Goal: Task Accomplishment & Management: Use online tool/utility

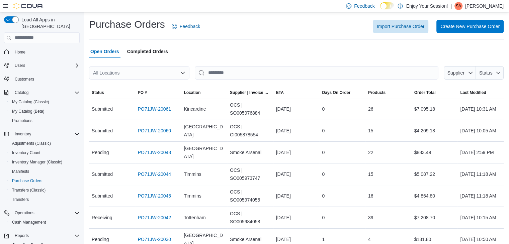
click at [146, 54] on span "Completed Orders" at bounding box center [147, 51] width 41 height 13
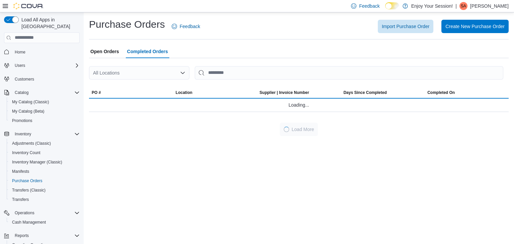
click at [180, 73] on icon "Open list of options" at bounding box center [182, 72] width 5 height 5
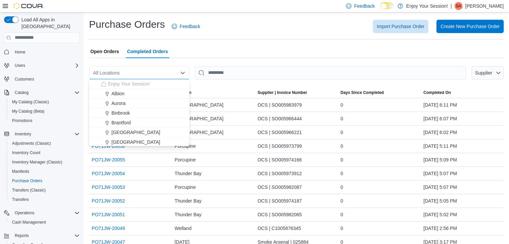
click at [241, 54] on div "Open Orders Completed Orders" at bounding box center [296, 51] width 414 height 13
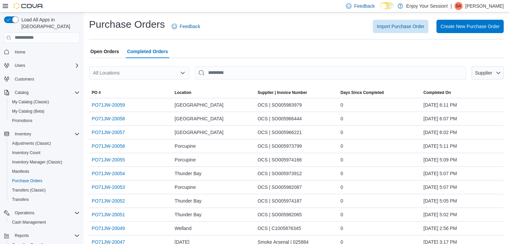
click at [139, 72] on div "All Locations" at bounding box center [139, 72] width 100 height 13
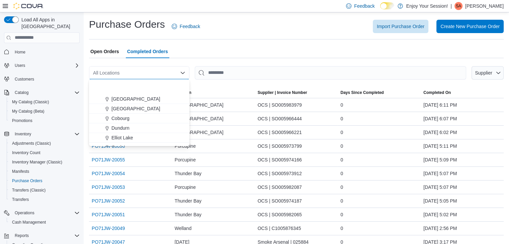
scroll to position [67, 0]
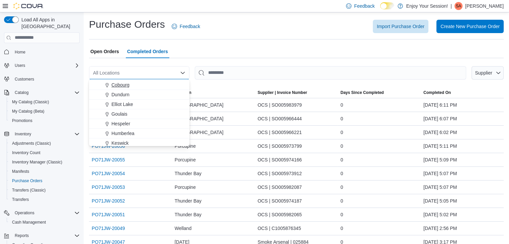
click at [123, 88] on span "Cobourg" at bounding box center [120, 85] width 18 height 7
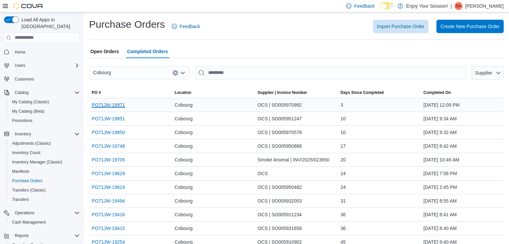
click at [110, 106] on link "PO71JW-19971" at bounding box center [108, 105] width 33 height 8
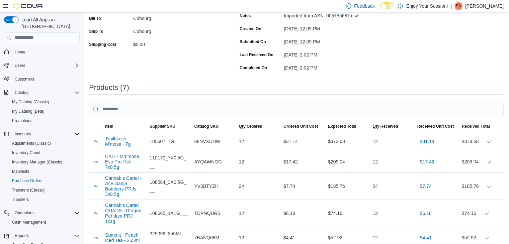
scroll to position [33, 0]
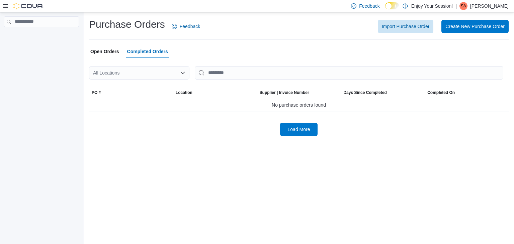
click at [157, 73] on div "All Locations" at bounding box center [139, 72] width 100 height 13
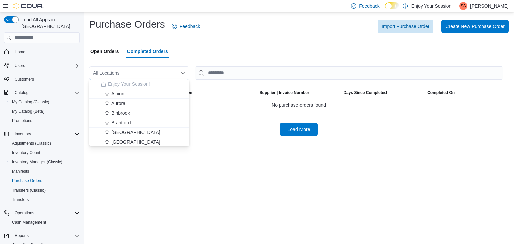
scroll to position [33, 0]
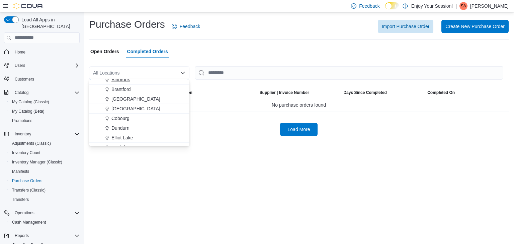
click at [119, 116] on span "Cobourg" at bounding box center [120, 118] width 18 height 7
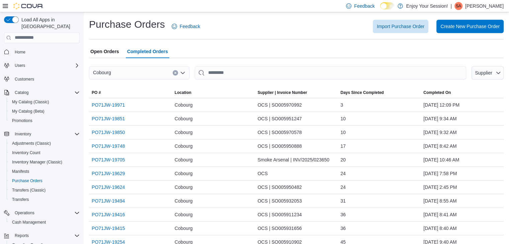
click at [95, 48] on span "Open Orders" at bounding box center [104, 51] width 29 height 13
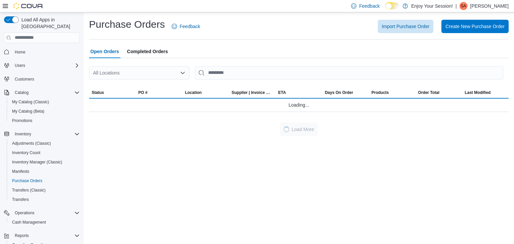
click at [181, 73] on icon "Open list of options" at bounding box center [183, 73] width 4 height 2
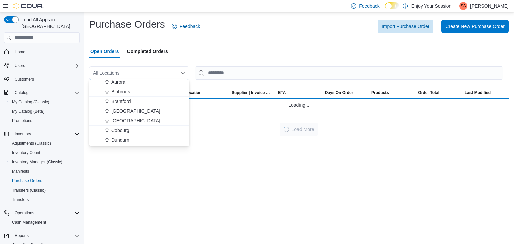
scroll to position [33, 0]
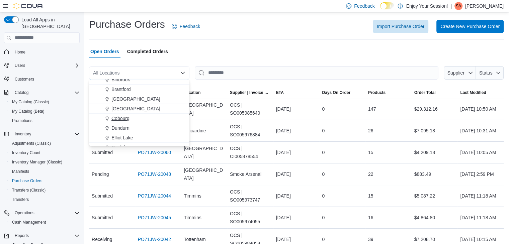
click at [117, 119] on span "Cobourg" at bounding box center [120, 118] width 18 height 7
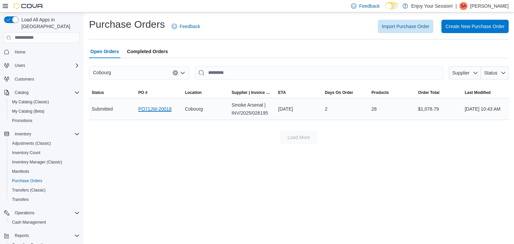
click at [153, 109] on link "PO71JW-20018" at bounding box center [154, 109] width 33 height 8
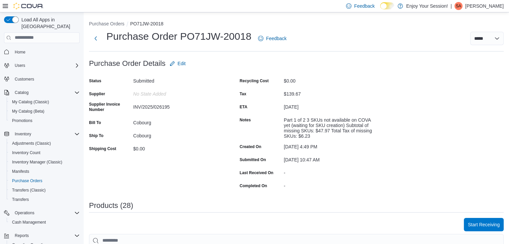
scroll to position [134, 0]
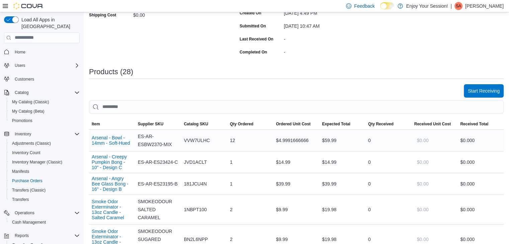
click at [196, 145] on div "VVW7ULHC" at bounding box center [204, 140] width 46 height 13
click at [198, 142] on span "VVW7ULHC" at bounding box center [197, 140] width 26 height 8
copy span "VVW7ULHC"
click at [190, 164] on span "JVD1ACLT" at bounding box center [195, 162] width 23 height 8
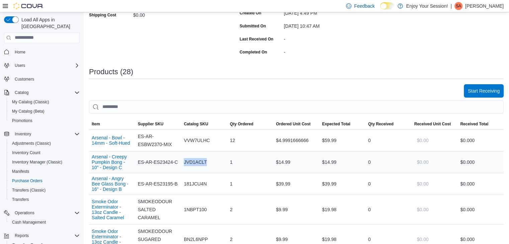
click at [190, 164] on span "JVD1ACLT" at bounding box center [195, 162] width 23 height 8
click at [189, 184] on span "181JCU4N" at bounding box center [195, 184] width 23 height 8
copy span "181JCU4N"
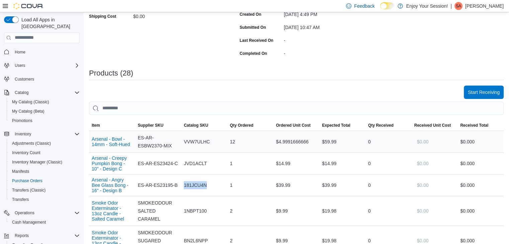
scroll to position [167, 0]
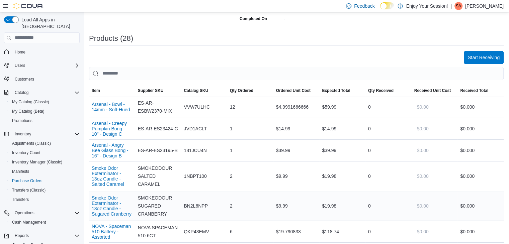
click at [194, 206] on span "BN2L6NPP" at bounding box center [196, 206] width 24 height 8
copy span "BN2L6NPP"
click at [193, 234] on span "QKP43EMV" at bounding box center [196, 232] width 25 height 8
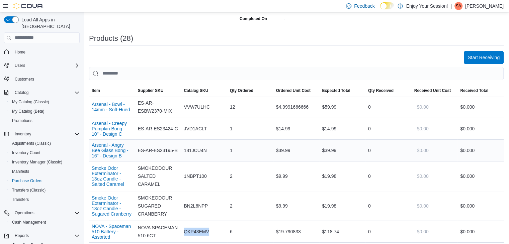
copy span "QKP43EMV"
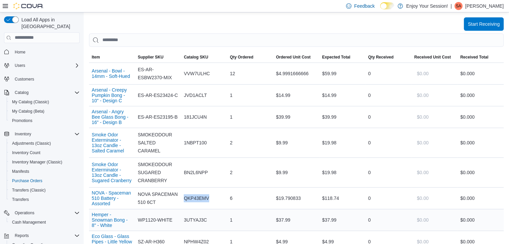
scroll to position [234, 0]
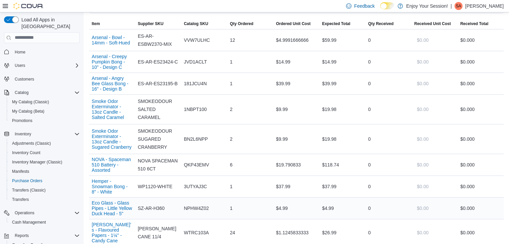
click at [194, 208] on span "NPHW4Z02" at bounding box center [196, 208] width 25 height 8
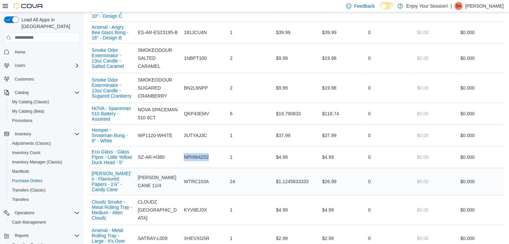
scroll to position [301, 0]
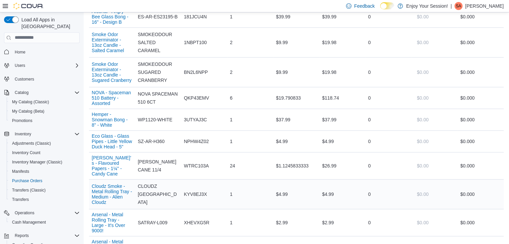
click at [192, 193] on span "KYV8EJ3X" at bounding box center [195, 194] width 23 height 8
copy span "KYV8EJ3X"
click at [192, 219] on span "XHEVXG5R" at bounding box center [196, 223] width 25 height 8
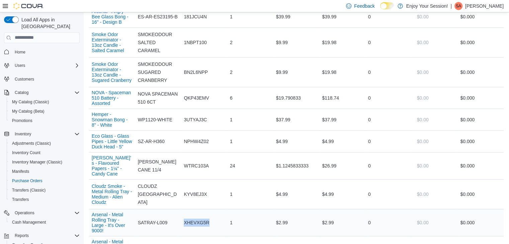
copy span "XHEVXG5R"
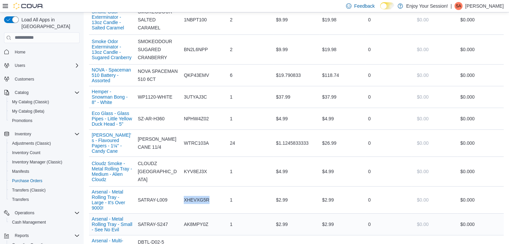
scroll to position [334, 0]
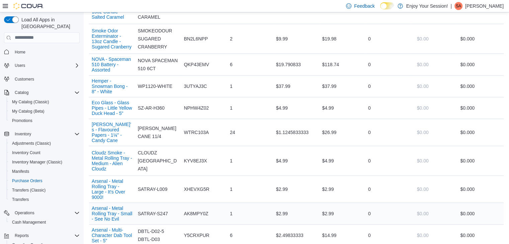
click at [193, 210] on span "AK8MPY0Z" at bounding box center [196, 214] width 24 height 8
copy span "AK8MPY0Z"
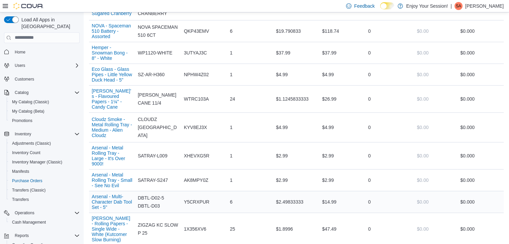
click at [195, 198] on span "Y5CRXPUR" at bounding box center [196, 202] width 25 height 8
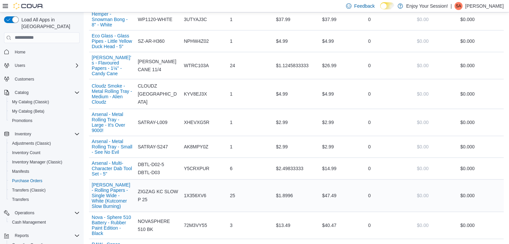
click at [195, 195] on div "1X356XV6" at bounding box center [204, 195] width 46 height 13
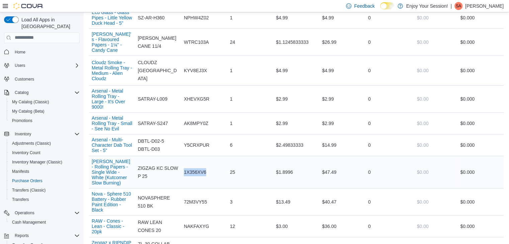
scroll to position [435, 0]
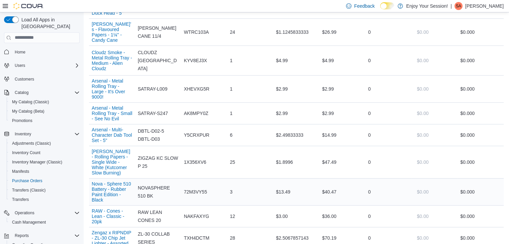
click at [195, 189] on span "72M3VY55" at bounding box center [195, 192] width 23 height 8
copy span "72M3VY55"
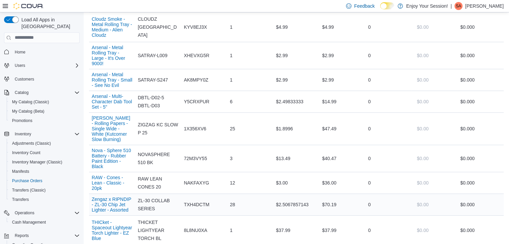
click at [200, 201] on span "TXH4DCTM" at bounding box center [196, 205] width 25 height 8
copy span "TXH4DCTM"
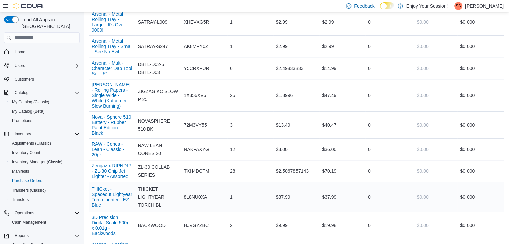
click at [197, 197] on span "8L8NU0XA" at bounding box center [195, 197] width 23 height 8
copy span "8L8NU0XA"
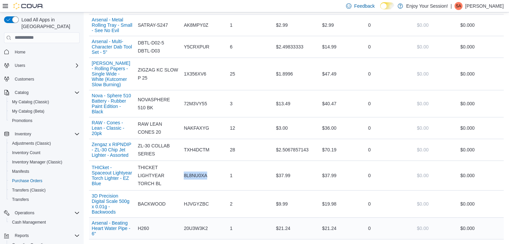
scroll to position [535, 0]
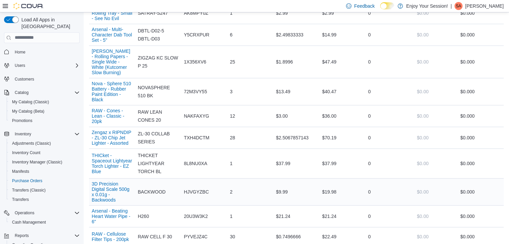
click at [193, 190] on span "HJVGYZBC" at bounding box center [196, 192] width 25 height 8
click at [201, 212] on span "20U3W3K2" at bounding box center [196, 216] width 24 height 8
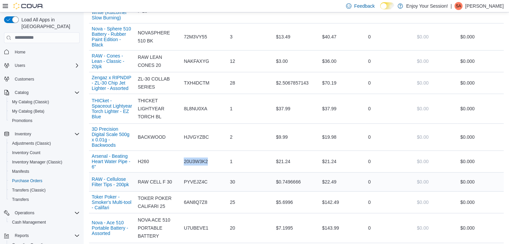
scroll to position [602, 0]
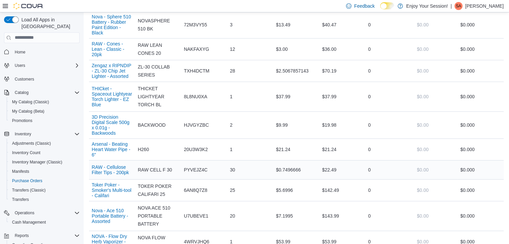
click at [190, 166] on span "PYVEJZ4C" at bounding box center [196, 170] width 24 height 8
click at [199, 186] on span "6AN8Q7Z8" at bounding box center [195, 190] width 23 height 8
click at [202, 212] on span "U7UBEVE1" at bounding box center [196, 216] width 24 height 8
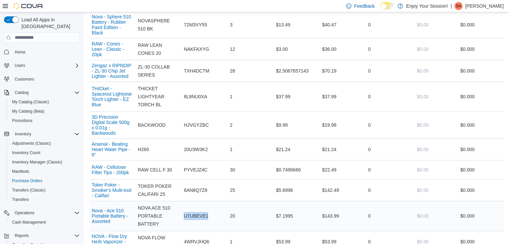
click at [202, 212] on span "U7UBEVE1" at bounding box center [196, 216] width 24 height 8
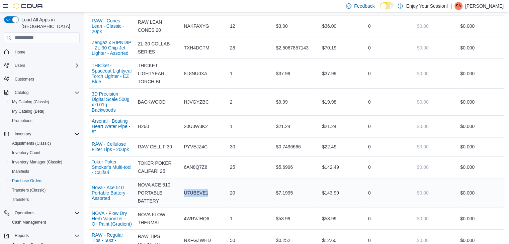
scroll to position [635, 0]
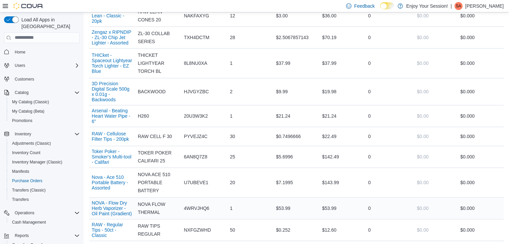
click at [202, 205] on span "4WRVJHQ6" at bounding box center [196, 208] width 25 height 8
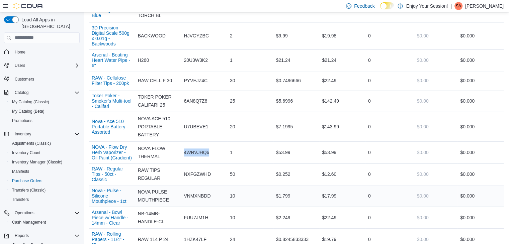
scroll to position [702, 0]
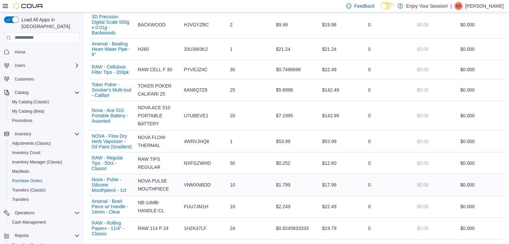
click at [193, 181] on span "VNMXNBDD" at bounding box center [197, 185] width 27 height 8
click at [193, 204] on span "FUU7JM1H" at bounding box center [196, 207] width 24 height 8
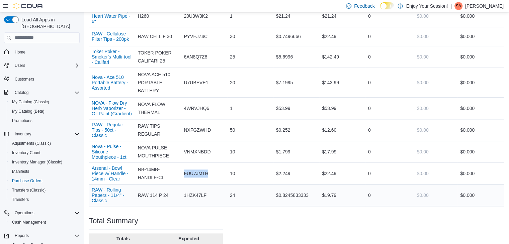
scroll to position [736, 0]
click at [195, 192] on span "1HZK47LF" at bounding box center [195, 195] width 23 height 8
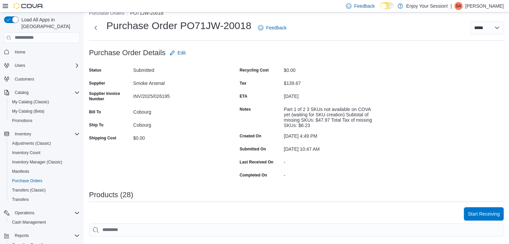
scroll to position [0, 0]
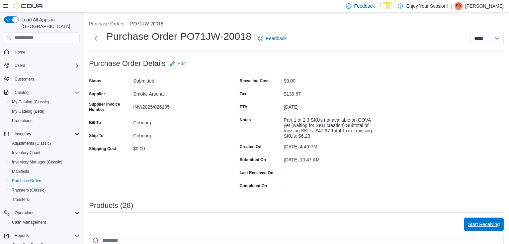
click at [476, 222] on span "Start Receiving" at bounding box center [484, 224] width 32 height 7
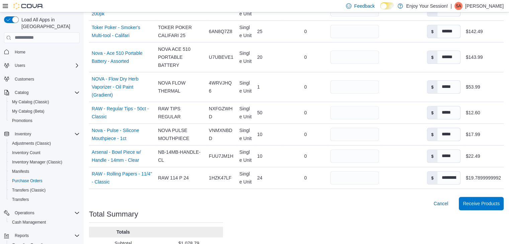
scroll to position [738, 0]
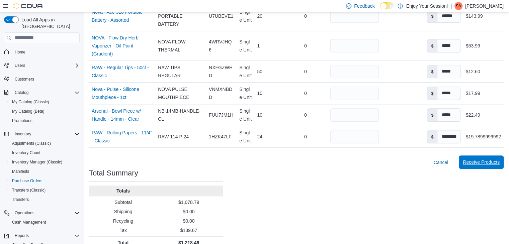
click at [477, 159] on span "Receive Products" at bounding box center [481, 162] width 37 height 7
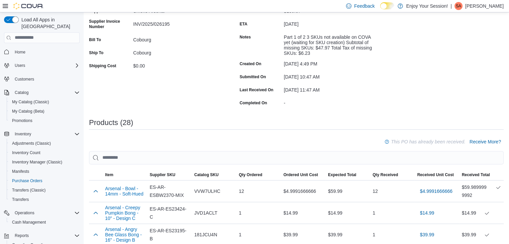
scroll to position [167, 0]
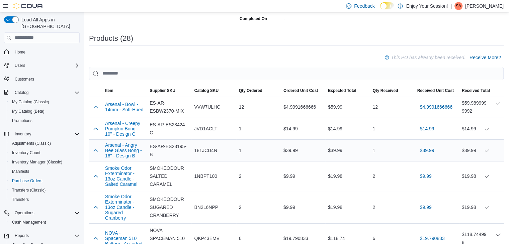
click at [202, 150] on span "181JCU4N" at bounding box center [205, 150] width 23 height 8
click at [23, 99] on span "My Catalog (Classic)" at bounding box center [30, 101] width 37 height 5
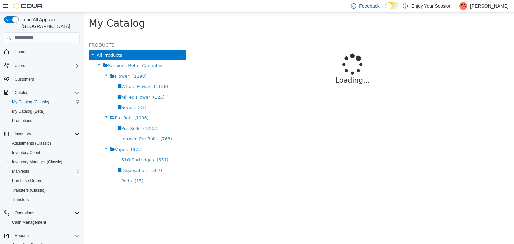
select select "**********"
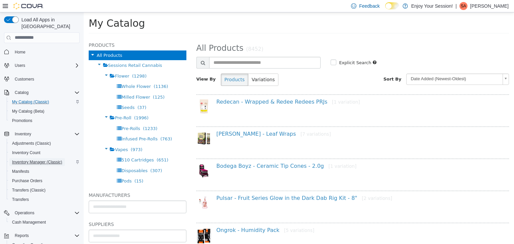
click at [31, 160] on span "Inventory Manager (Classic)" at bounding box center [37, 162] width 50 height 5
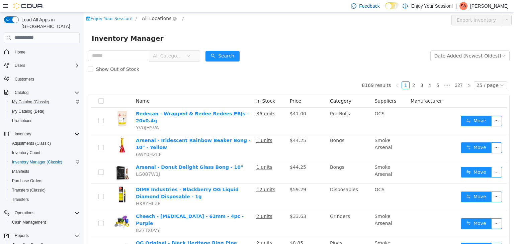
click at [142, 15] on span "All Locations" at bounding box center [156, 17] width 29 height 7
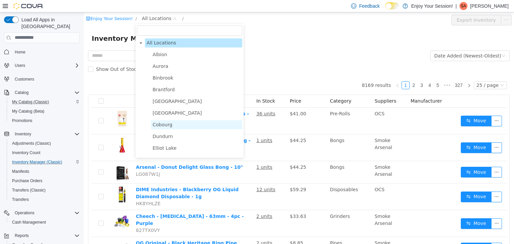
click at [158, 125] on span "Cobourg" at bounding box center [163, 124] width 20 height 5
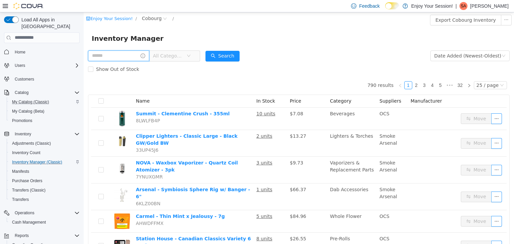
click at [102, 56] on input "text" at bounding box center [118, 55] width 61 height 11
paste input "********"
type input "********"
click at [235, 52] on button "Search" at bounding box center [229, 56] width 34 height 11
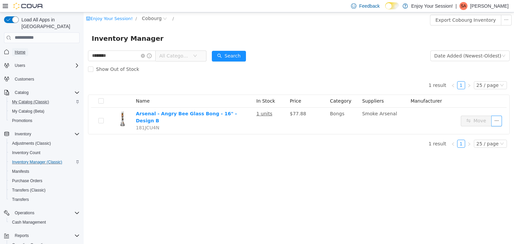
click at [17, 50] on span "Home" at bounding box center [20, 52] width 11 height 5
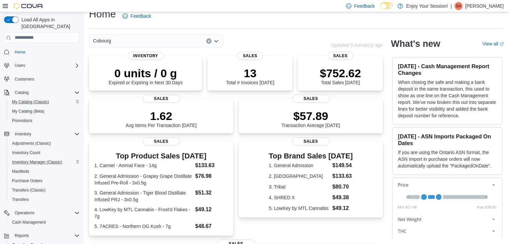
scroll to position [152, 0]
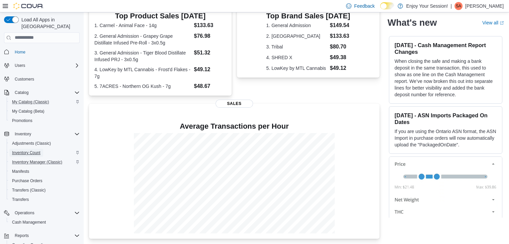
click at [25, 150] on span "Inventory Count" at bounding box center [26, 152] width 28 height 5
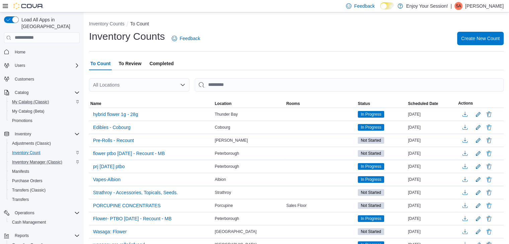
click at [182, 85] on icon "Open list of options" at bounding box center [183, 85] width 4 height 2
click at [271, 42] on div "Inventory Counts Feedback Create New Count" at bounding box center [296, 38] width 414 height 17
click at [114, 129] on span "Edibles - Cobourg" at bounding box center [111, 127] width 37 height 7
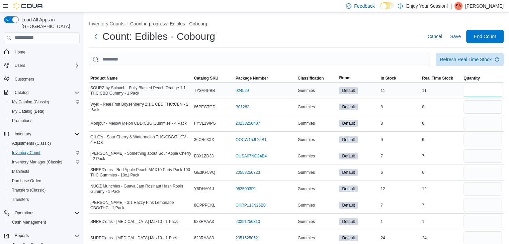
click at [471, 91] on input "number" at bounding box center [482, 90] width 39 height 13
click at [105, 81] on span "Product Name" at bounding box center [141, 78] width 104 height 8
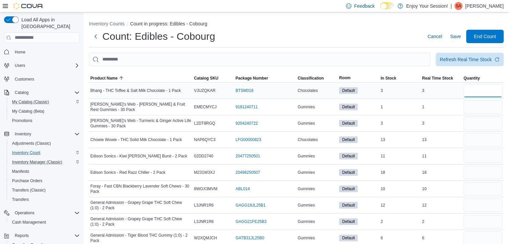
click at [490, 90] on input "number" at bounding box center [482, 90] width 39 height 13
type input "*"
type input "**"
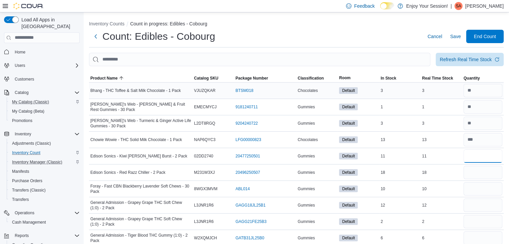
type input "**"
type input "*"
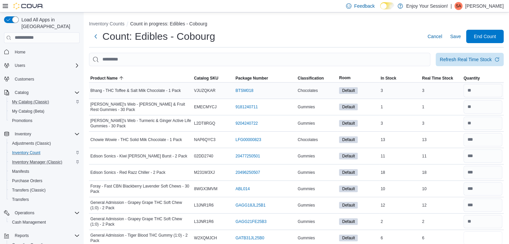
type input "*"
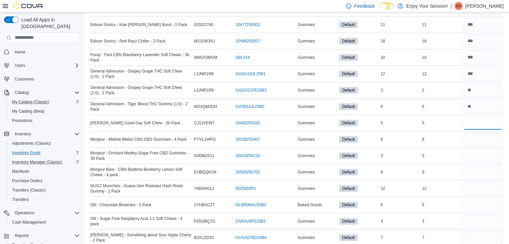
type input "*"
type input "**"
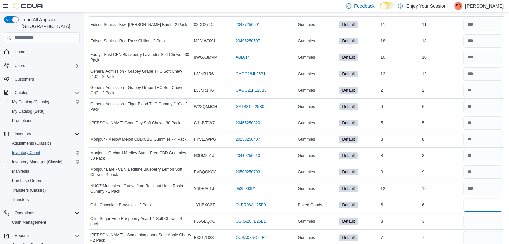
type input "*"
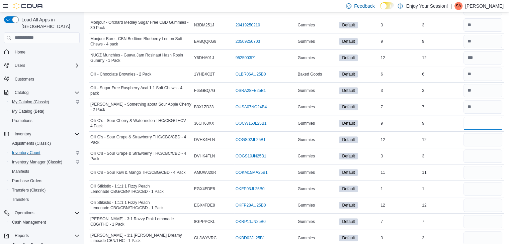
type input "*"
type input "**"
type input "*"
type input "**"
type input "*"
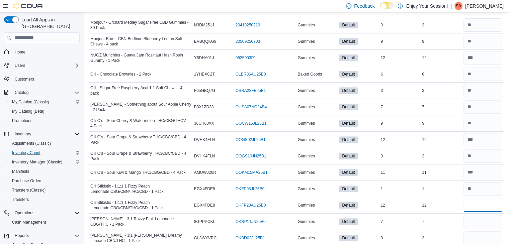
type input "**"
type input "*"
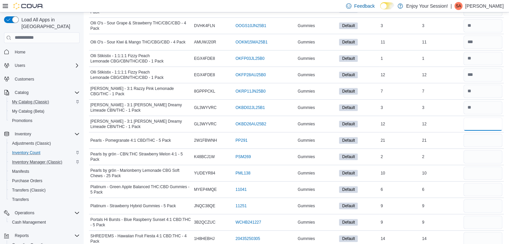
type input "**"
type input "*"
type input "**"
type input "*"
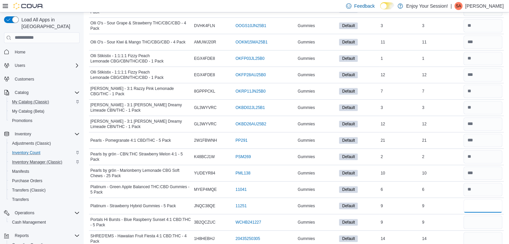
type input "*"
type input "**"
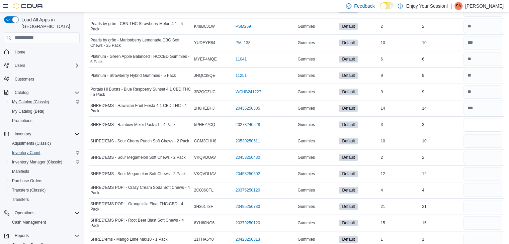
type input "*"
type input "**"
type input "*"
type input "**"
type input "*"
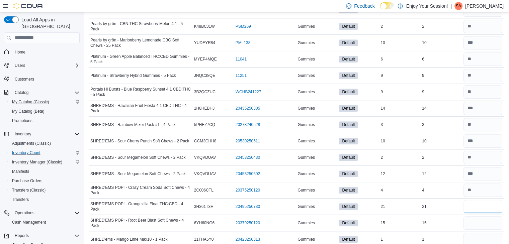
type input "**"
type input "*"
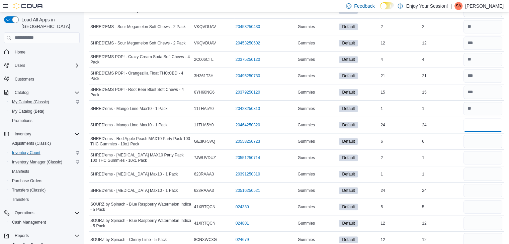
type input "**"
